Goal: Navigation & Orientation: Find specific page/section

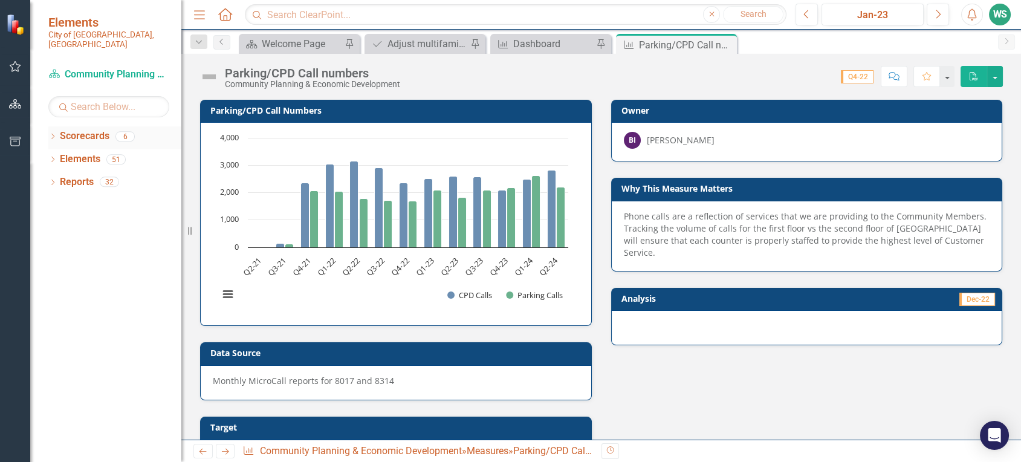
click at [53, 134] on icon "Dropdown" at bounding box center [52, 137] width 8 height 7
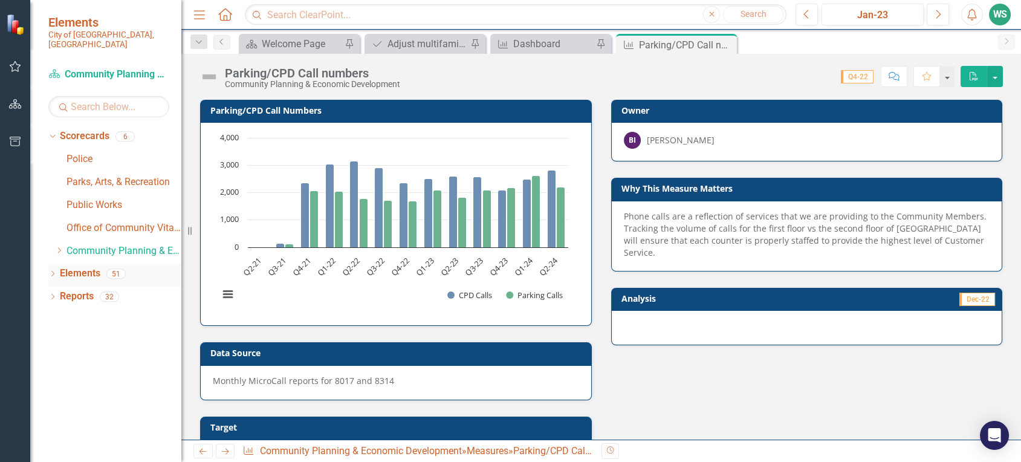
click at [53, 271] on icon "Dropdown" at bounding box center [52, 274] width 8 height 7
click at [82, 244] on link "Community Planning & Economic Development" at bounding box center [123, 251] width 115 height 14
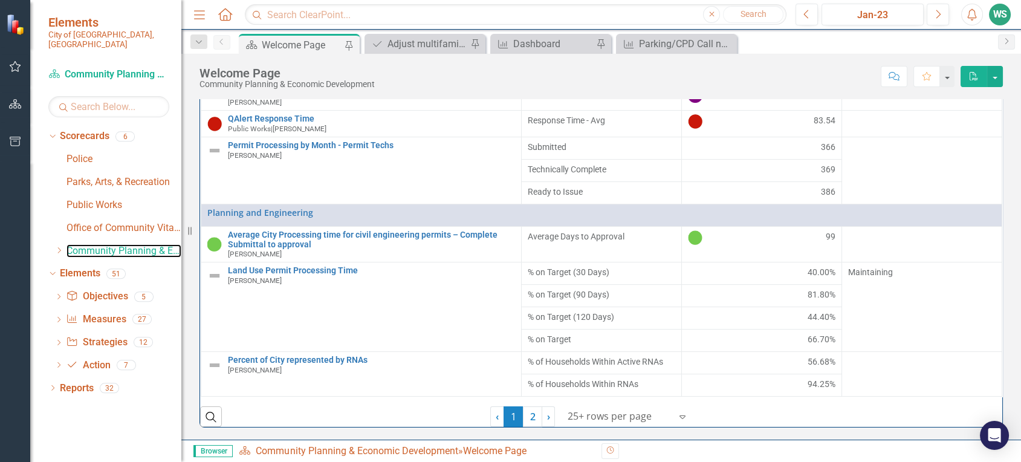
scroll to position [489, 0]
click at [523, 415] on link "2" at bounding box center [532, 416] width 19 height 21
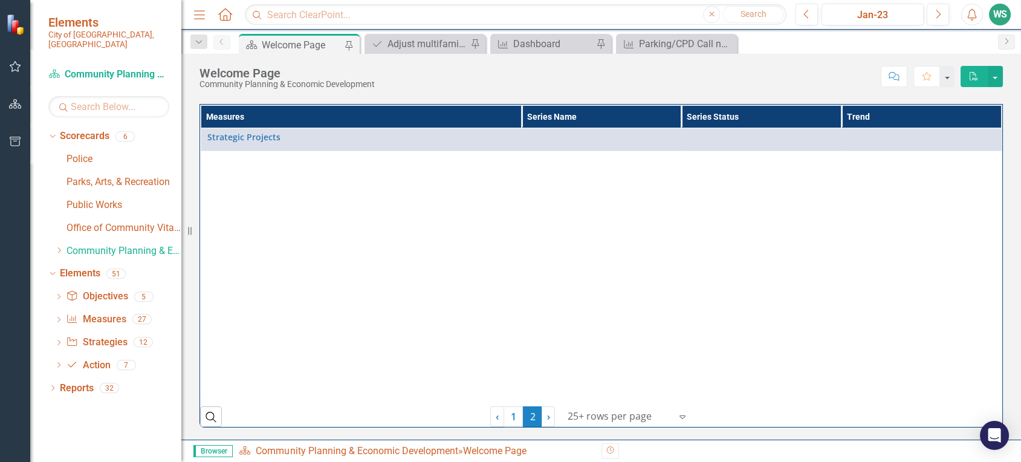
scroll to position [435, 0]
click at [507, 417] on link "1" at bounding box center [512, 416] width 19 height 21
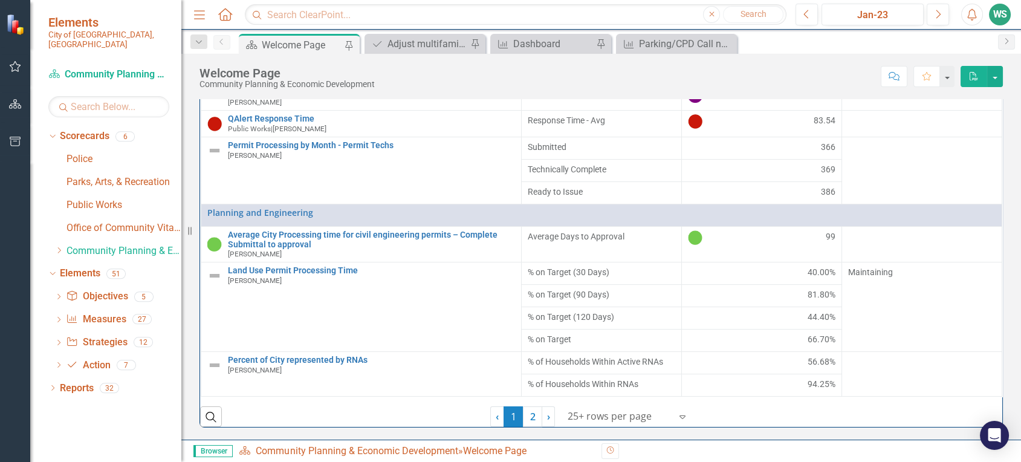
scroll to position [489, 0]
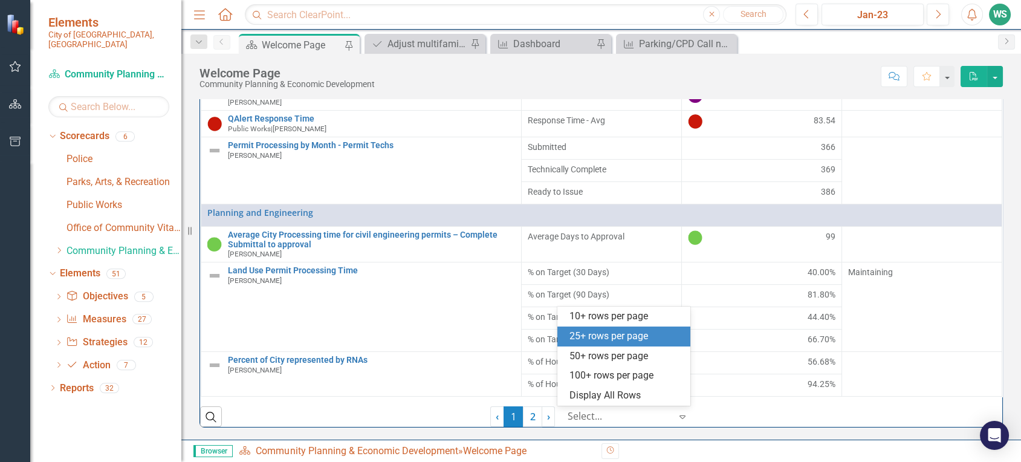
click at [609, 419] on div at bounding box center [618, 416] width 103 height 16
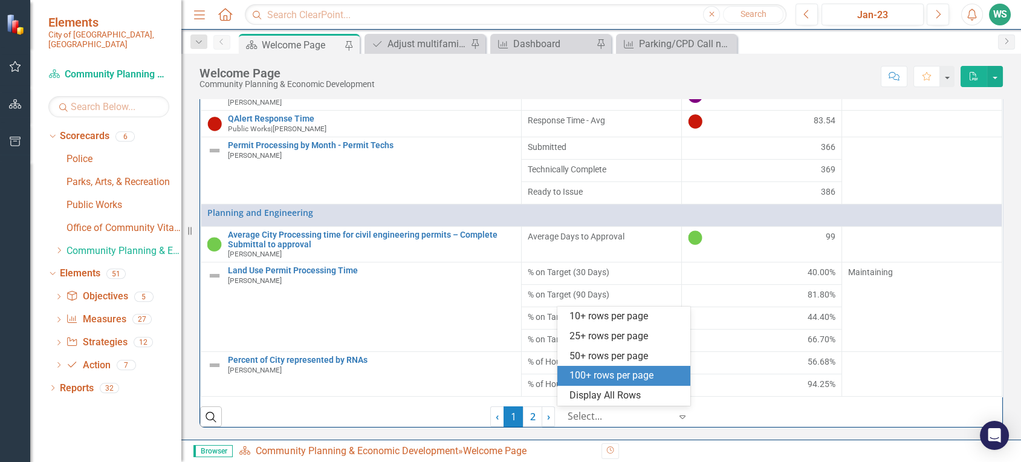
click at [599, 373] on div "100+ rows per page" at bounding box center [626, 376] width 114 height 14
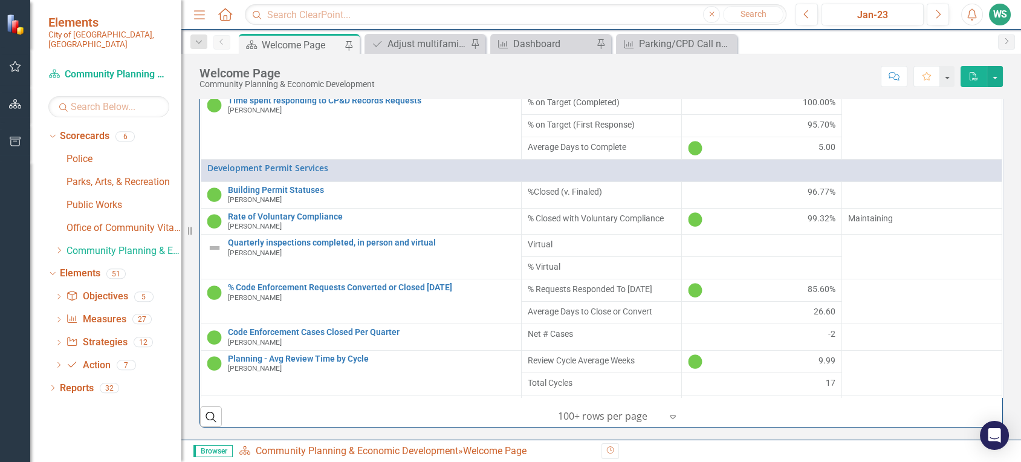
scroll to position [0, 0]
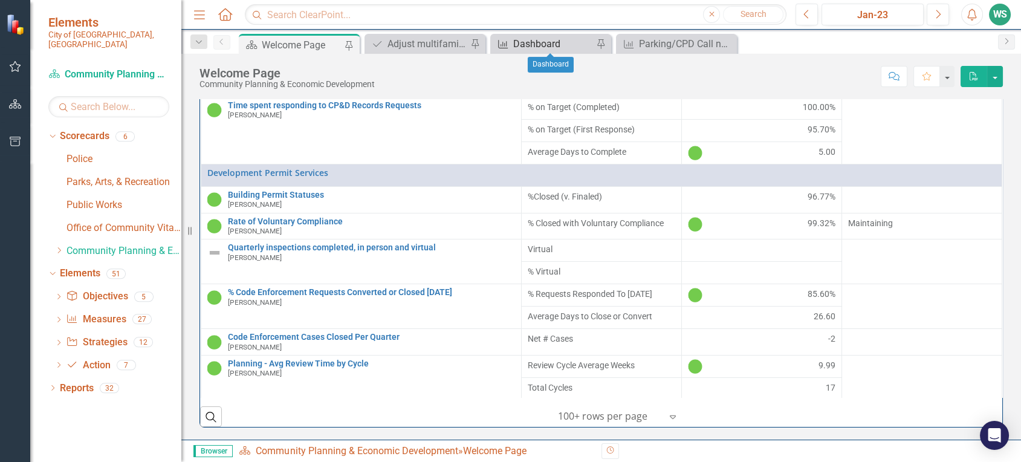
click at [549, 44] on div "Dashboard" at bounding box center [553, 43] width 80 height 15
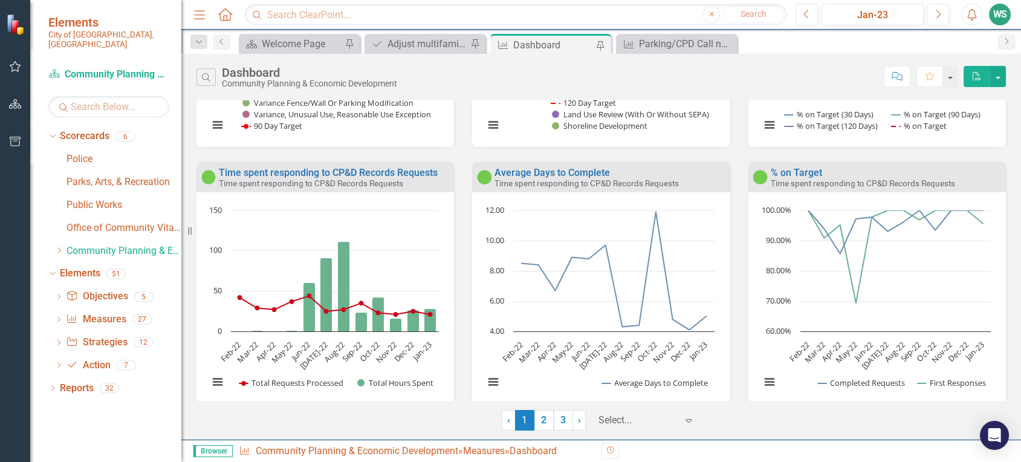
scroll to position [725, 0]
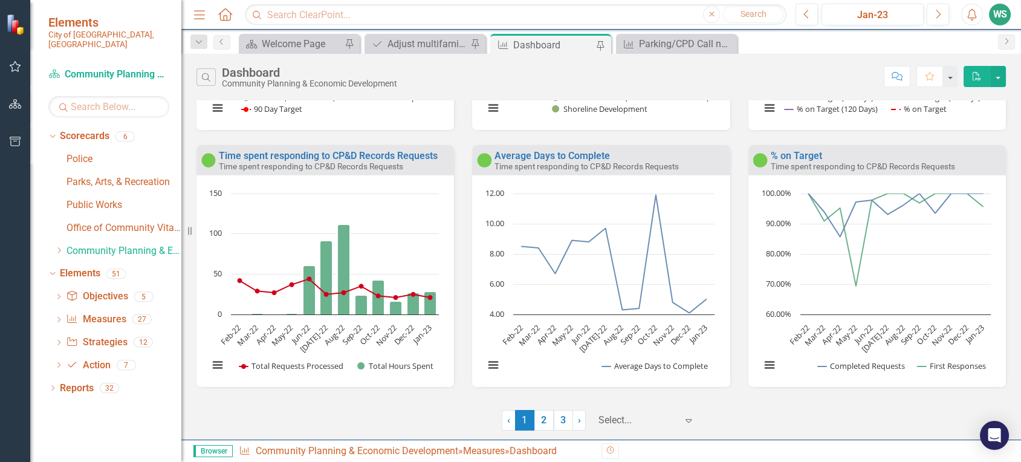
click at [618, 420] on div at bounding box center [637, 420] width 79 height 16
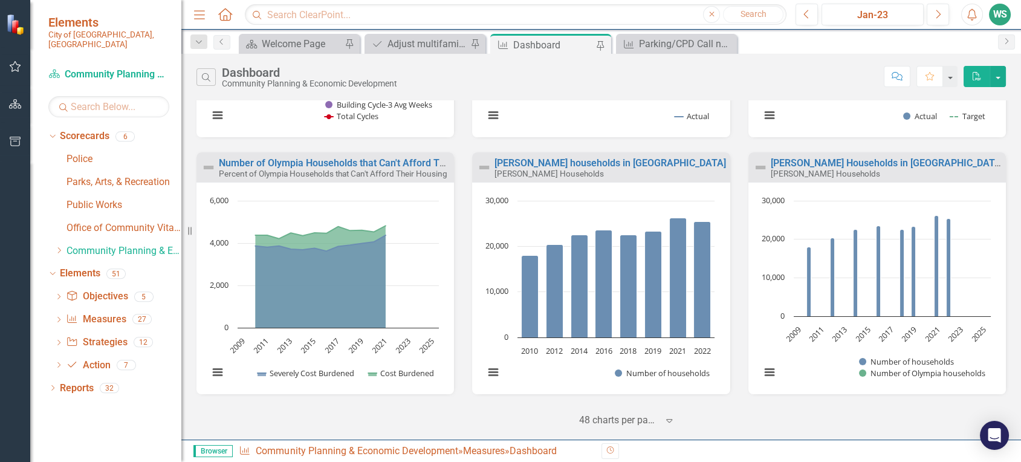
scroll to position [2521, 0]
